Goal: Check status: Check status

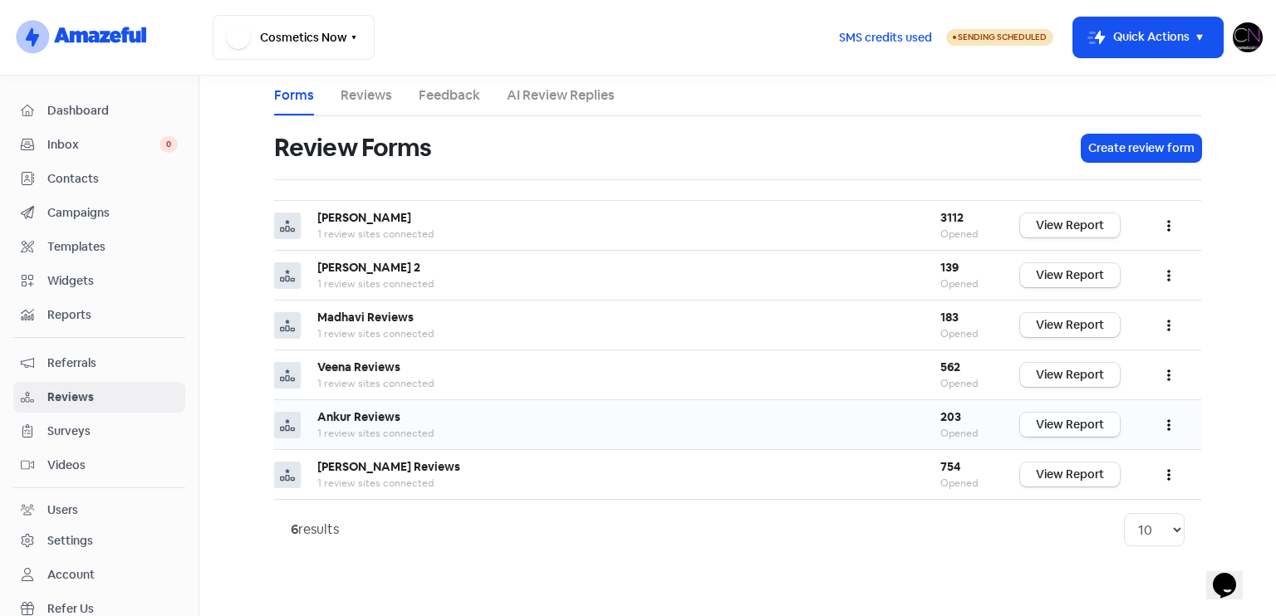
click at [1101, 414] on link "View Report" at bounding box center [1070, 425] width 100 height 24
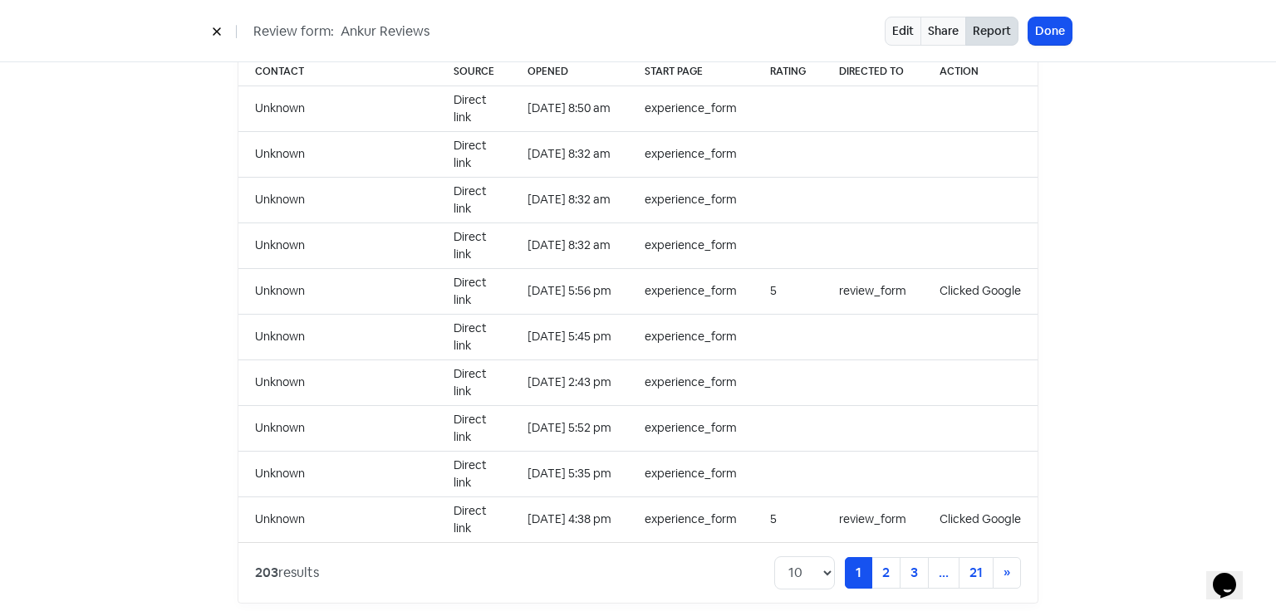
scroll to position [1222, 0]
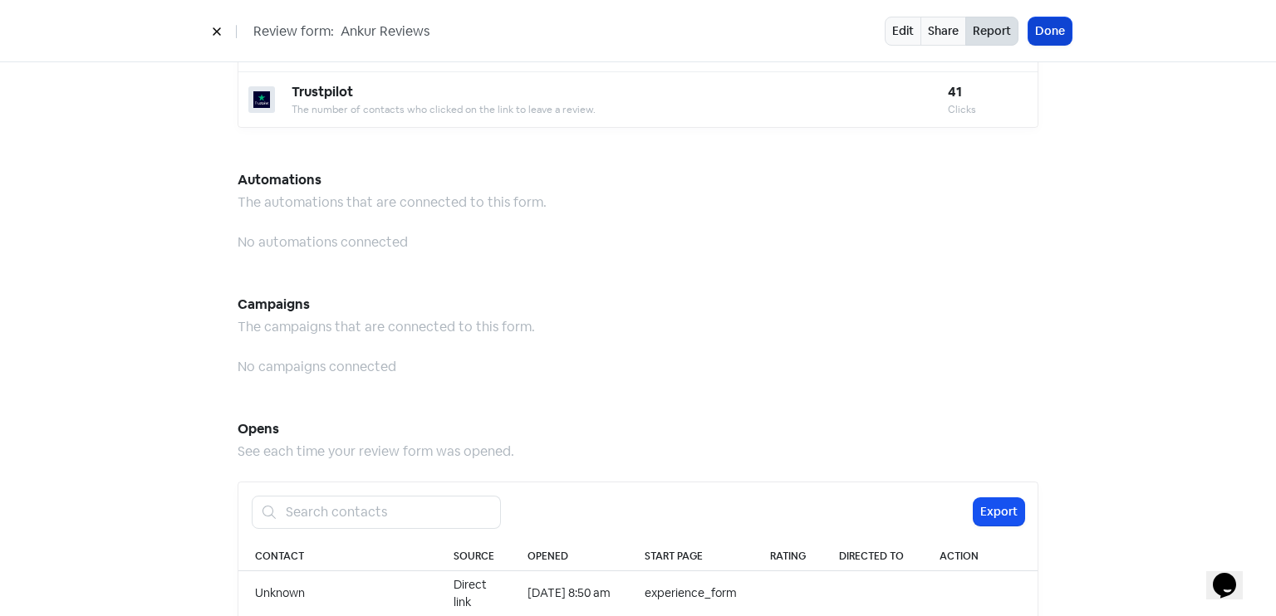
click at [1063, 27] on button "Done" at bounding box center [1050, 30] width 43 height 27
